Goal: Consume media (video, audio)

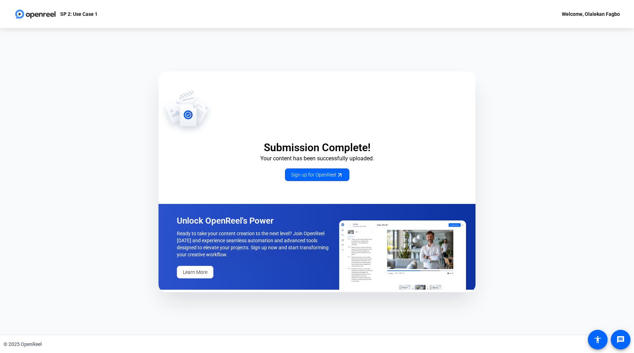
click at [19, 13] on img at bounding box center [35, 14] width 43 height 14
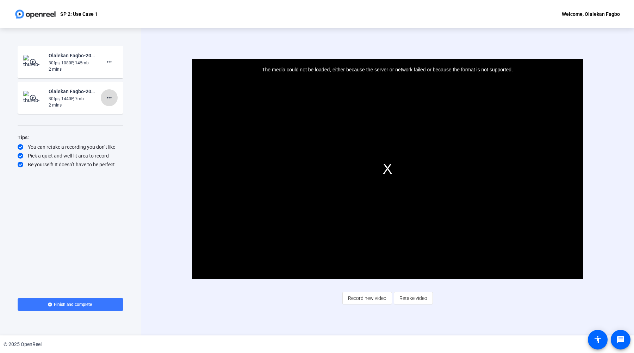
click at [111, 101] on mat-icon "more_horiz" at bounding box center [109, 98] width 8 height 8
click at [79, 102] on div at bounding box center [317, 176] width 634 height 353
click at [37, 98] on mat-icon "play_circle_outline" at bounding box center [33, 97] width 8 height 7
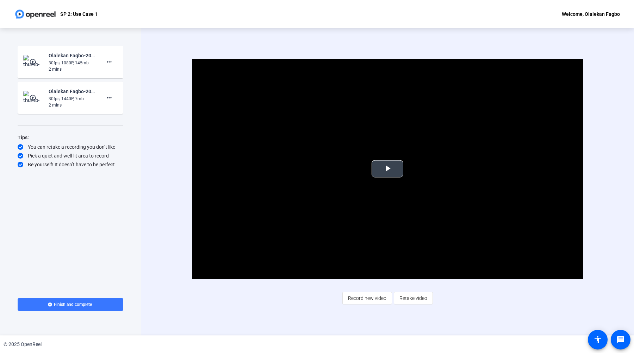
drag, startPoint x: 194, startPoint y: 58, endPoint x: 344, endPoint y: 153, distance: 177.6
click at [344, 153] on div "Video Player is loading. Play Video Play Mute Current Time 0:00 / Duration 2:28…" at bounding box center [387, 182] width 493 height 308
click at [181, 44] on div "Video Player is loading. Play Video Play Mute Current Time 0:00 / Duration 2:28…" at bounding box center [387, 182] width 493 height 308
click at [627, 353] on div at bounding box center [317, 353] width 634 height 0
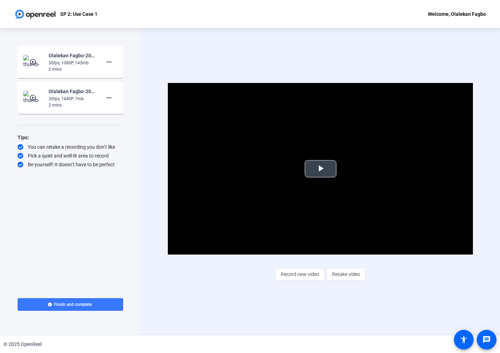
click at [321, 169] on span "Video Player" at bounding box center [321, 169] width 0 height 0
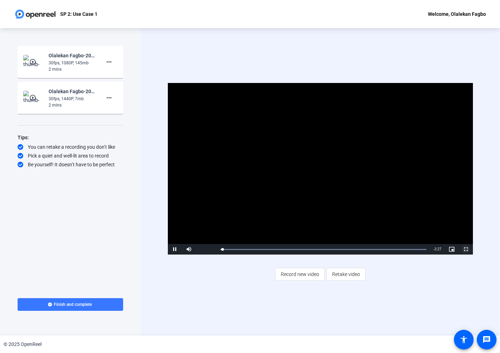
click at [466, 250] on span "Video Player" at bounding box center [466, 250] width 14 height 0
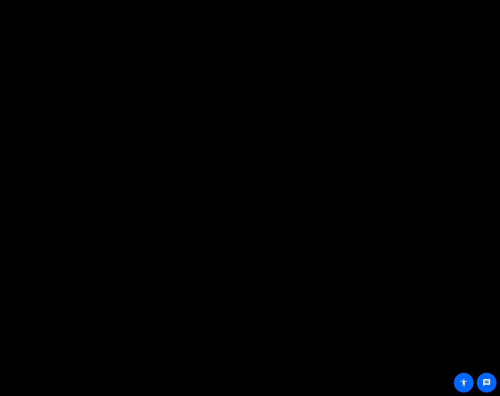
click at [361, 109] on video "Video Player" at bounding box center [250, 198] width 500 height 396
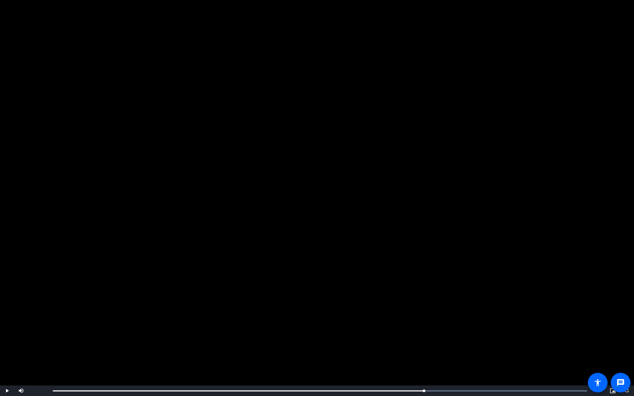
click at [308, 221] on video "Video Player" at bounding box center [317, 198] width 634 height 396
click at [9, 353] on span "Video Player" at bounding box center [7, 391] width 14 height 0
